Goal: Task Accomplishment & Management: Complete application form

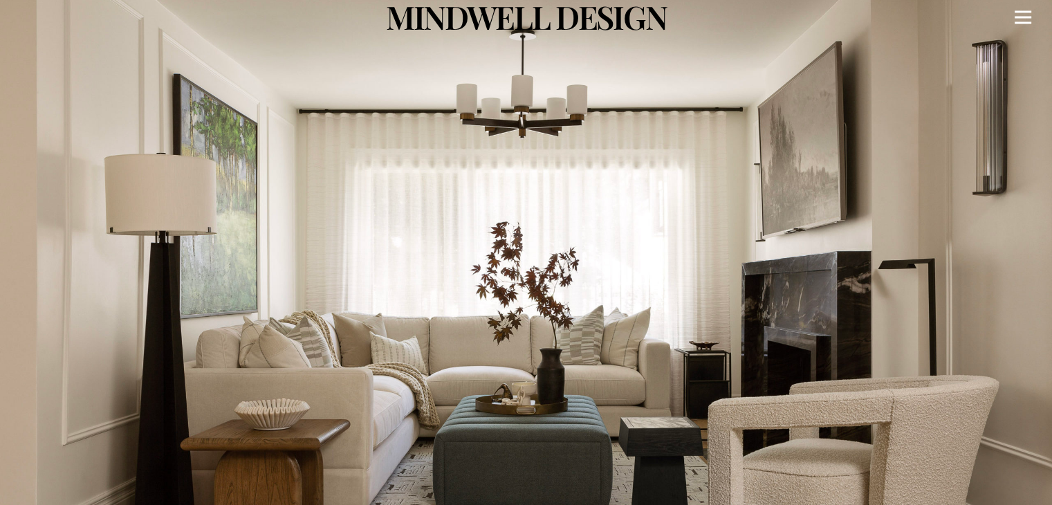
click at [1024, 20] on div "Menu" at bounding box center [1023, 17] width 17 height 35
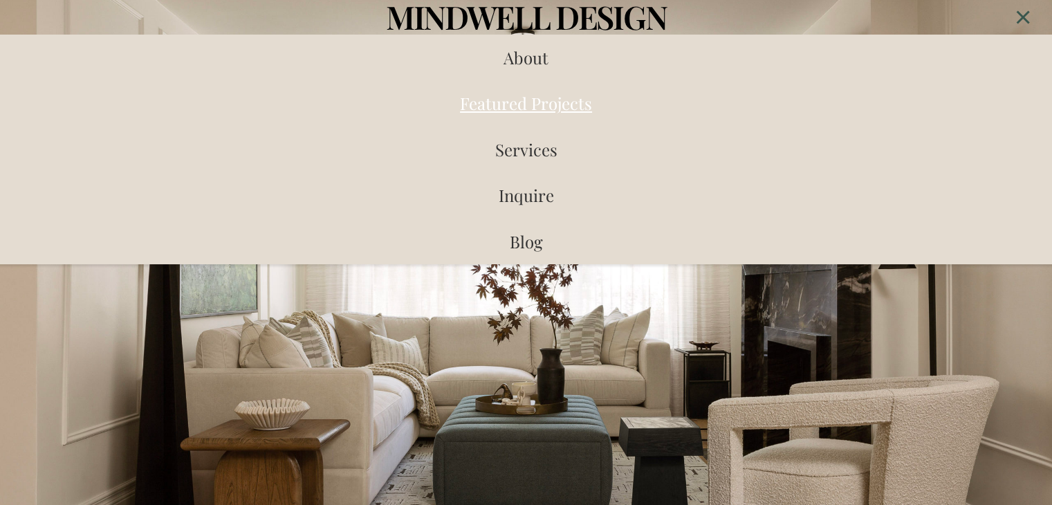
click at [518, 103] on span "Featured Projects" at bounding box center [526, 103] width 132 height 22
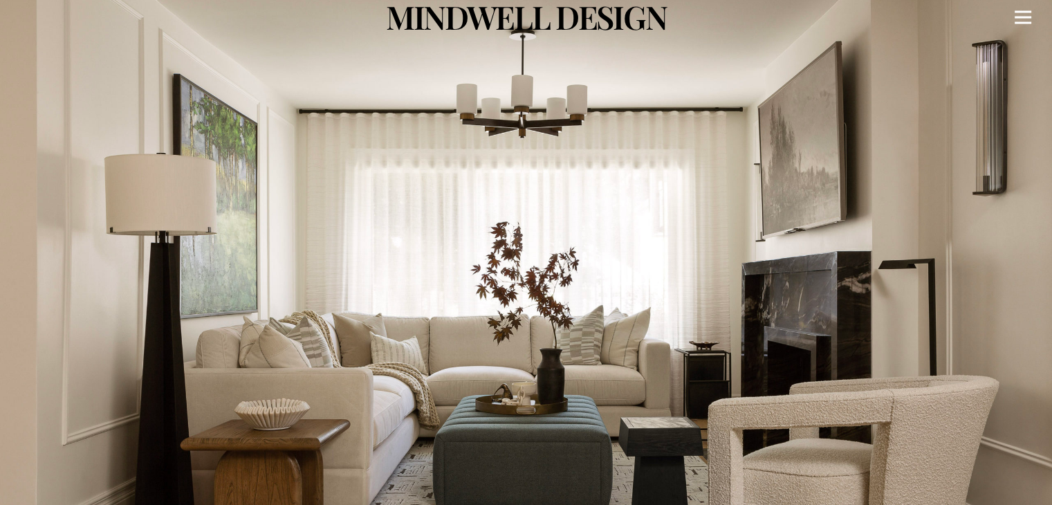
click at [1024, 17] on icon "Menu" at bounding box center [1023, 18] width 17 height 2
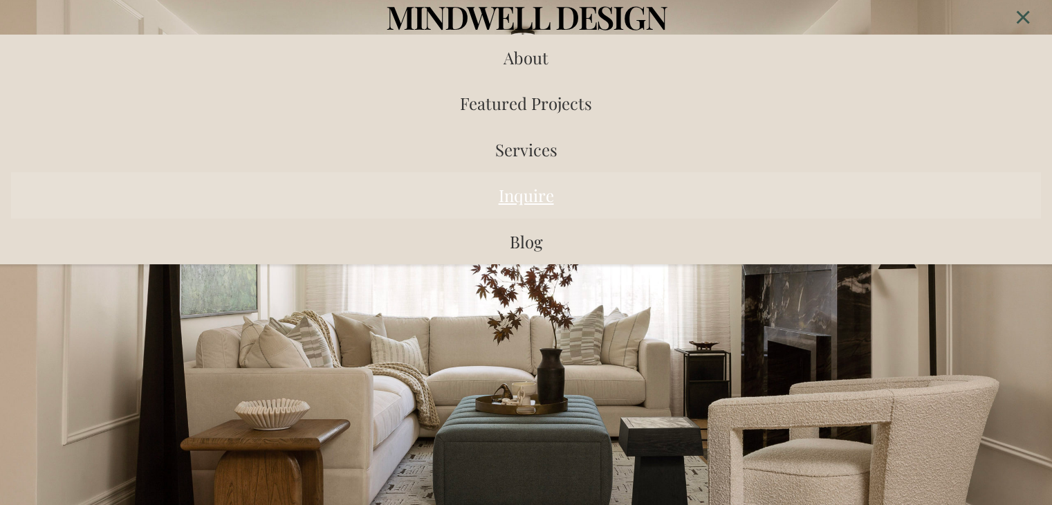
click at [526, 197] on span "Inquire" at bounding box center [526, 195] width 55 height 22
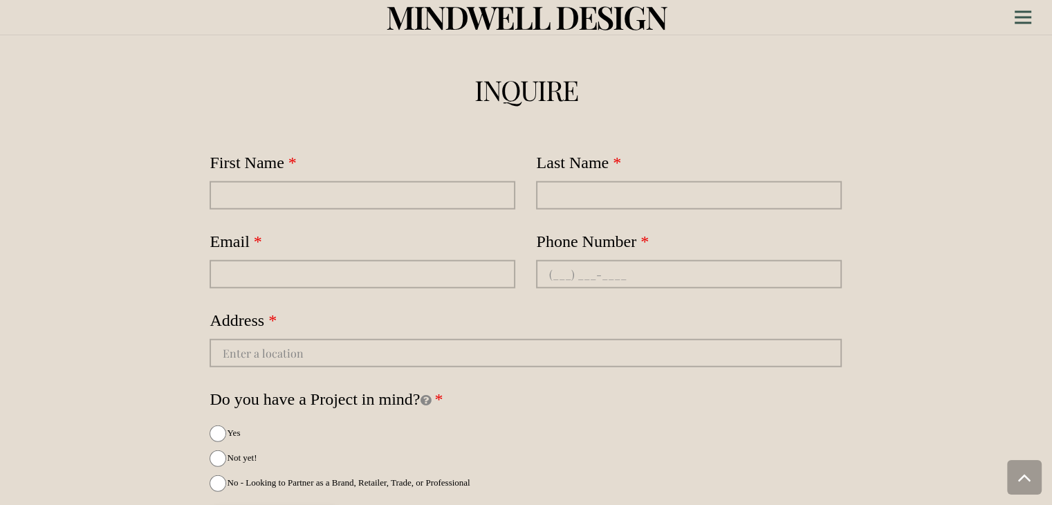
scroll to position [3597, 0]
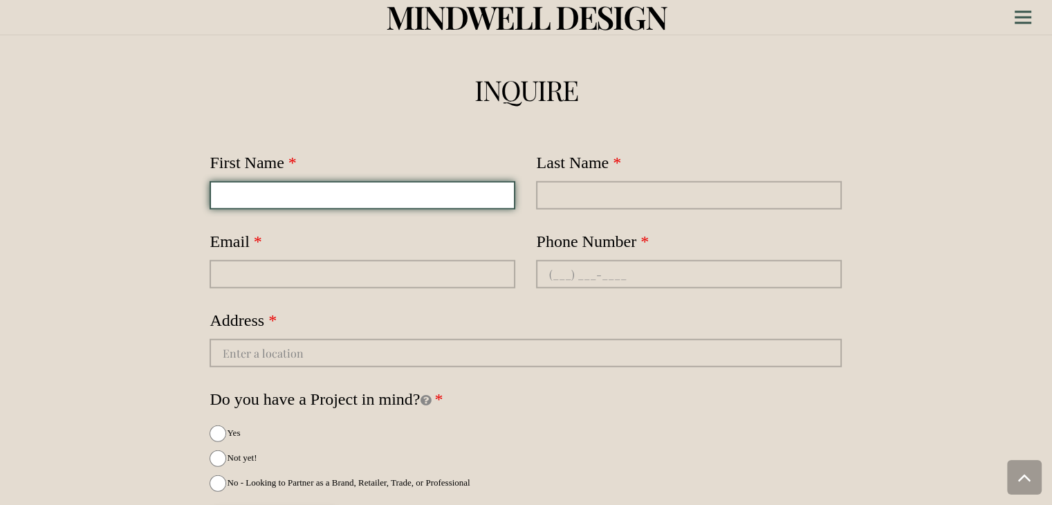
click at [231, 181] on input "First Name" at bounding box center [363, 195] width 306 height 28
type input "Dima"
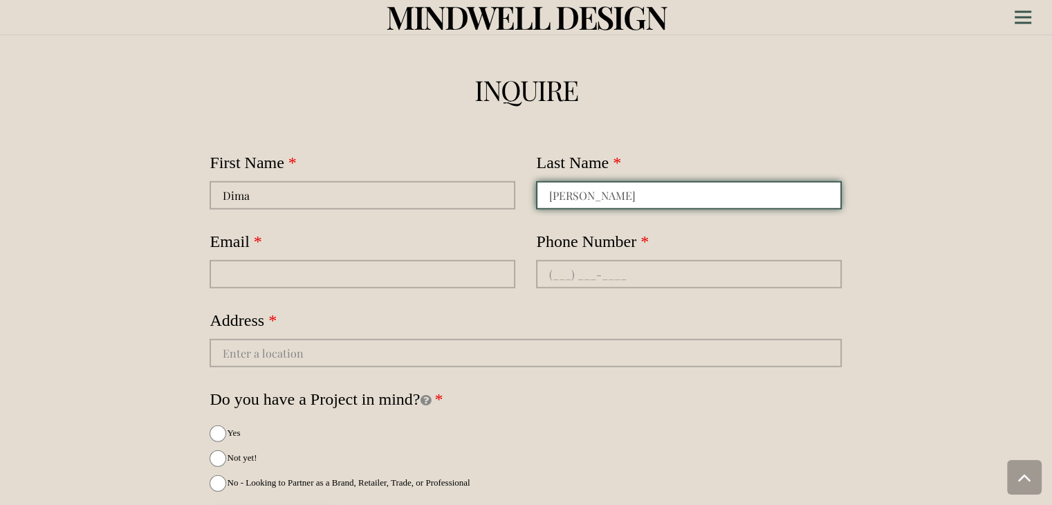
type input "Nehme"
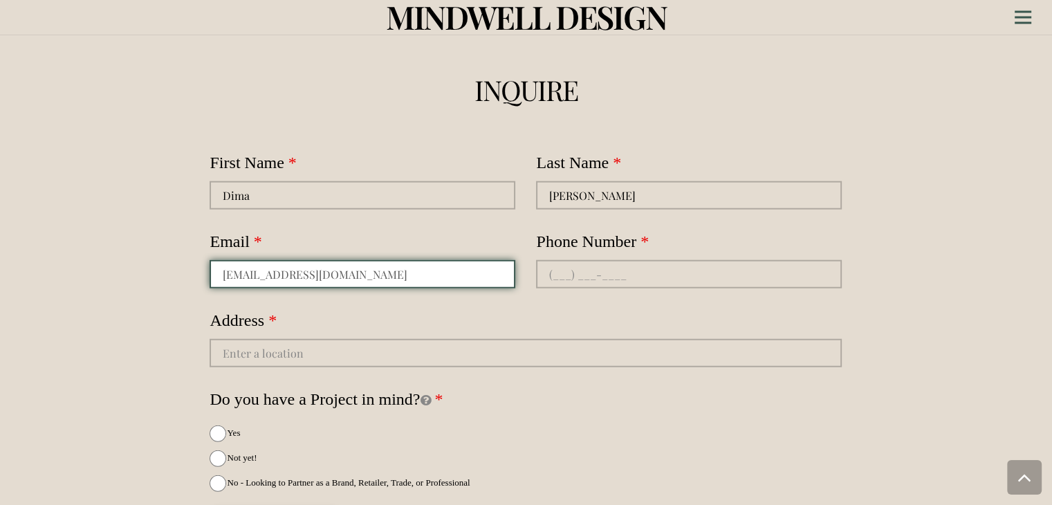
type input "dnehme@blindstogo.com"
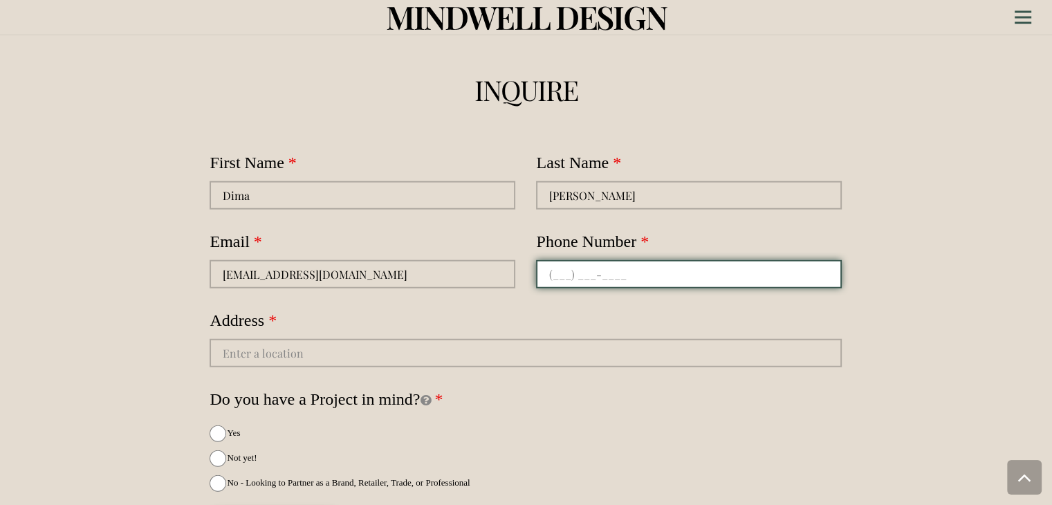
click at [743, 260] on input "Phone Number , numeric only," at bounding box center [689, 274] width 306 height 28
type input "(437) 757-6844"
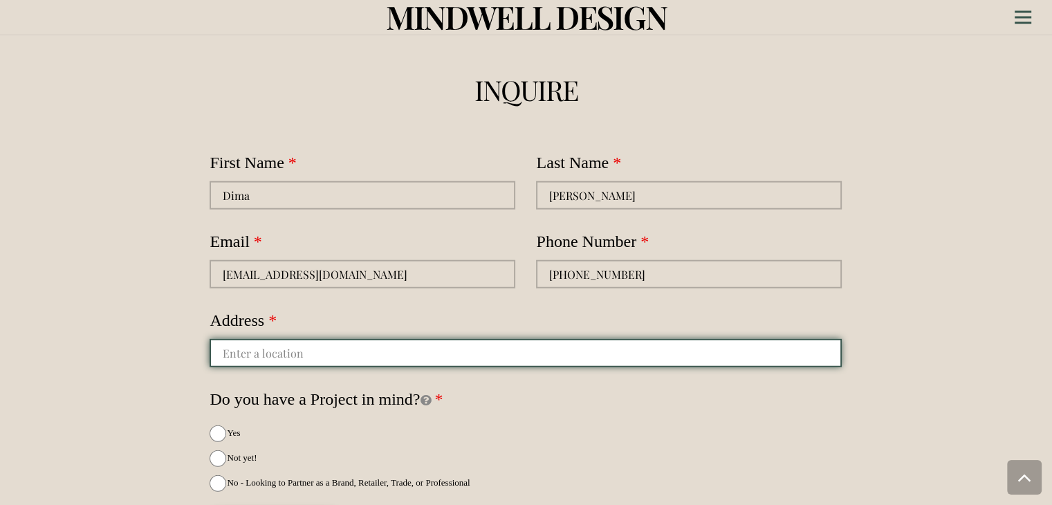
click at [556, 339] on input "autocomplete" at bounding box center [526, 353] width 632 height 28
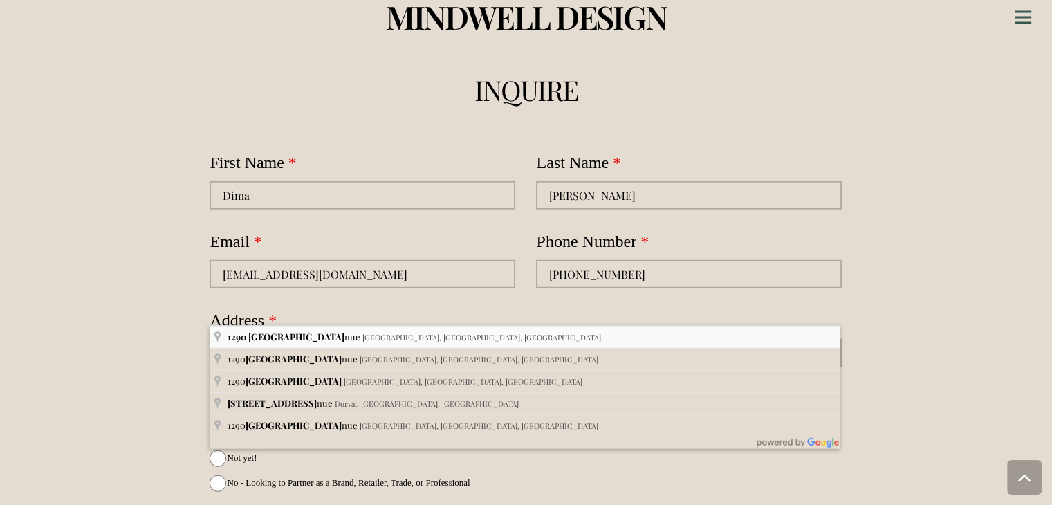
type input "1290 Castlefield Ave, Toronto, ON M6B 4B3, Canada"
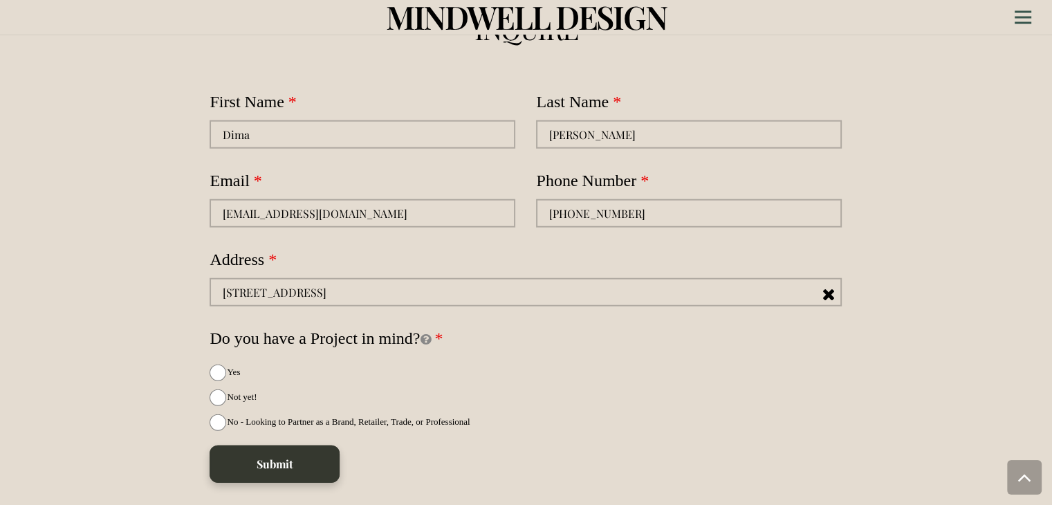
scroll to position [3661, 0]
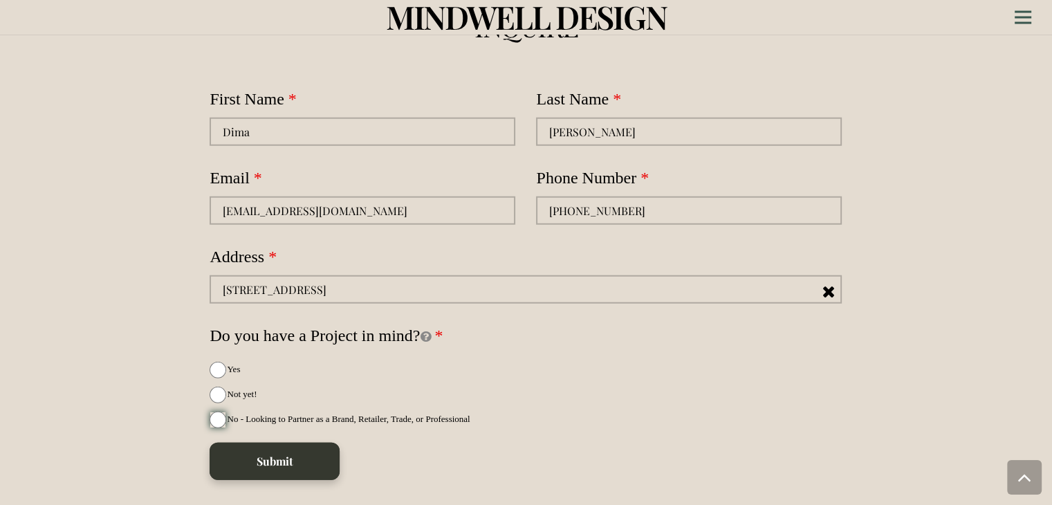
click at [219, 412] on input "No - Looking to Partner as a Brand, Retailer, Trade, or Professional" at bounding box center [218, 420] width 17 height 17
radio input "true"
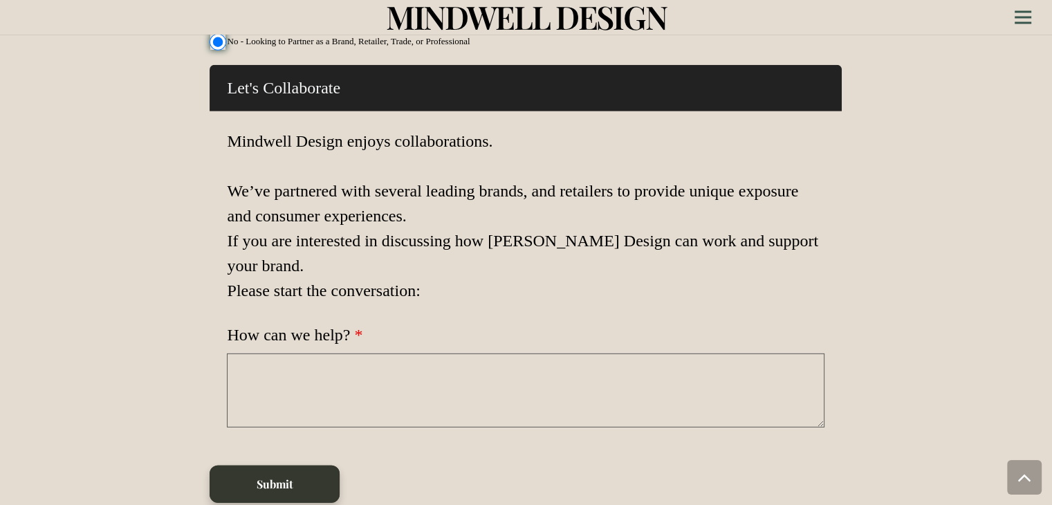
scroll to position [4020, 0]
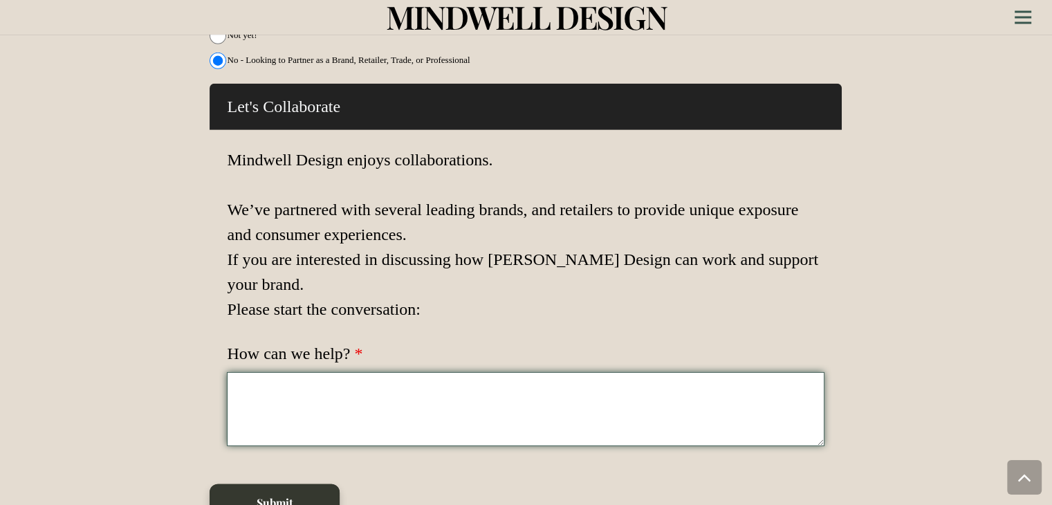
click at [266, 372] on textarea "How can we help?" at bounding box center [526, 409] width 598 height 74
paste textarea "Hello Johanna, and Bradley, I hope this email finds you well. I am reaching out…"
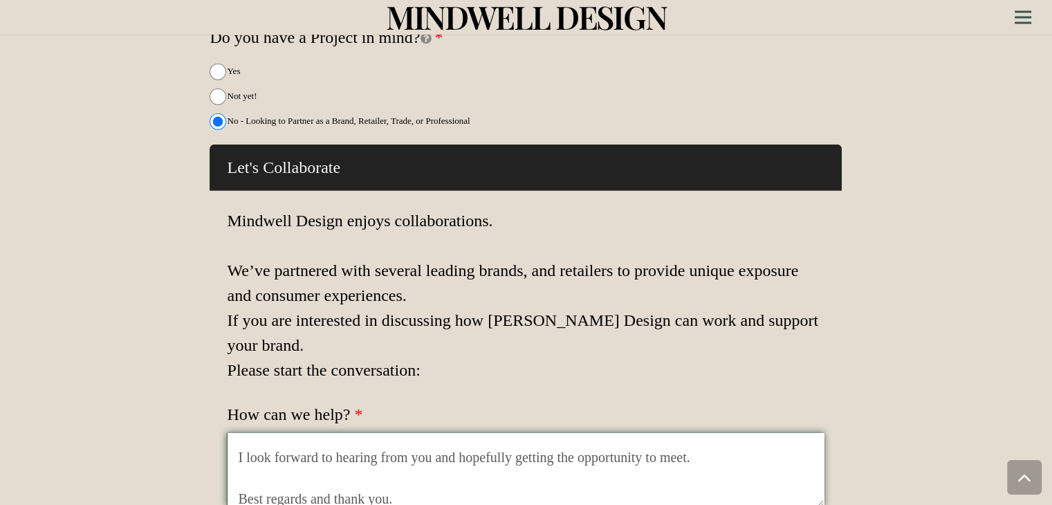
scroll to position [365, 0]
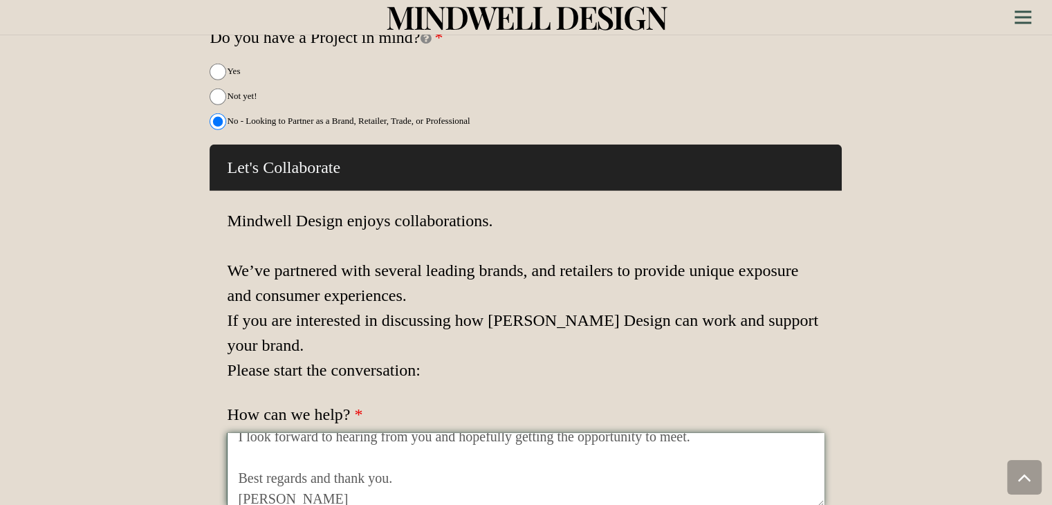
type textarea "Hello Johanna, and Bradley, I hope this email finds you well. I am reaching out…"
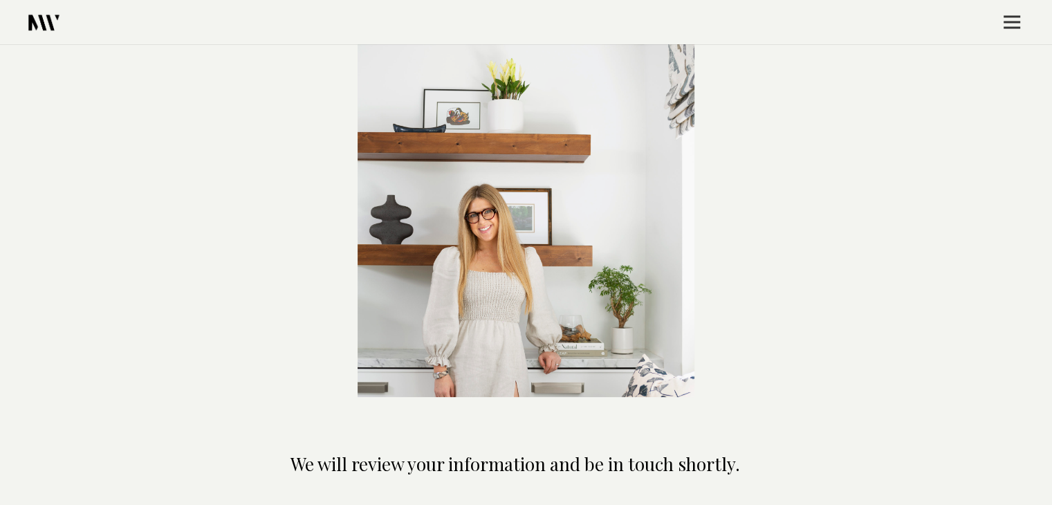
scroll to position [76, 0]
